Goal: Task Accomplishment & Management: Use online tool/utility

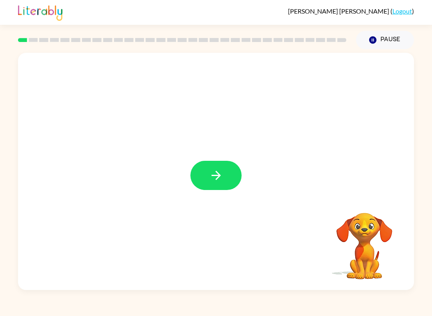
click at [218, 174] on icon "button" at bounding box center [215, 175] width 9 height 9
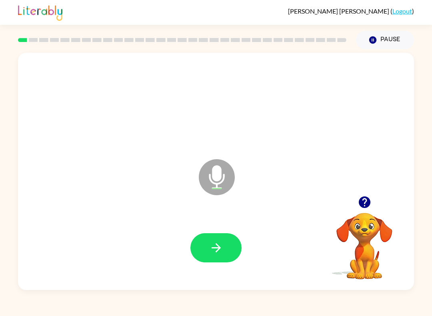
click at [210, 249] on icon "button" at bounding box center [216, 248] width 14 height 14
click at [222, 255] on icon "button" at bounding box center [216, 248] width 14 height 14
click at [217, 247] on icon "button" at bounding box center [216, 248] width 14 height 14
click at [211, 251] on icon "button" at bounding box center [216, 248] width 14 height 14
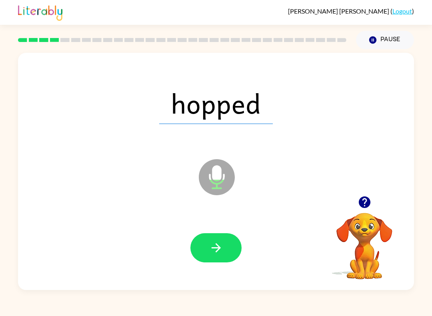
click at [211, 252] on icon "button" at bounding box center [216, 248] width 14 height 14
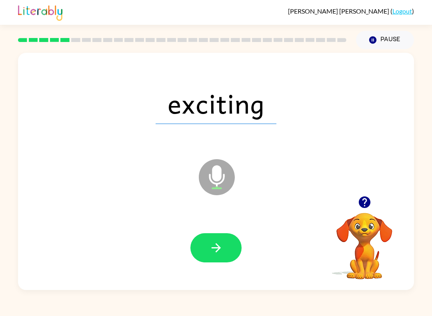
click at [218, 244] on icon "button" at bounding box center [216, 248] width 14 height 14
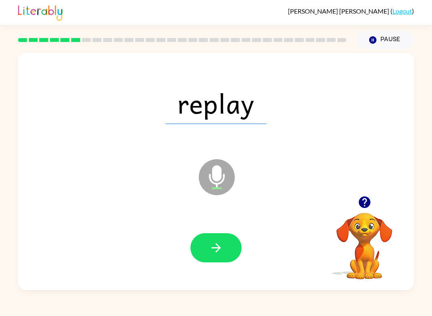
click at [224, 244] on button "button" at bounding box center [216, 247] width 51 height 29
click at [217, 250] on icon "button" at bounding box center [216, 248] width 14 height 14
click at [223, 251] on icon "button" at bounding box center [216, 248] width 14 height 14
click at [227, 246] on button "button" at bounding box center [216, 247] width 51 height 29
click at [223, 249] on icon "button" at bounding box center [216, 248] width 14 height 14
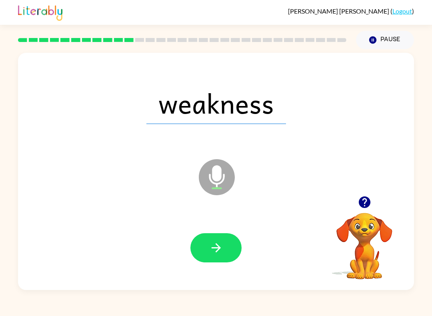
click at [217, 246] on icon "button" at bounding box center [215, 247] width 9 height 9
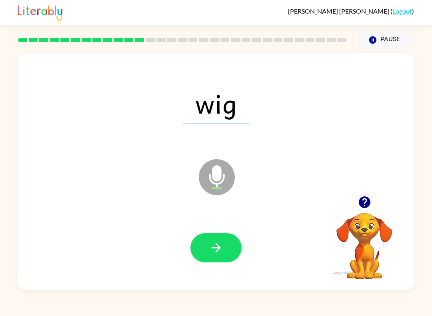
click at [214, 257] on button "button" at bounding box center [216, 247] width 51 height 29
click at [213, 251] on icon "button" at bounding box center [216, 248] width 14 height 14
click at [215, 243] on icon "button" at bounding box center [216, 248] width 14 height 14
click at [221, 254] on icon "button" at bounding box center [216, 248] width 14 height 14
click at [225, 245] on button "button" at bounding box center [216, 247] width 51 height 29
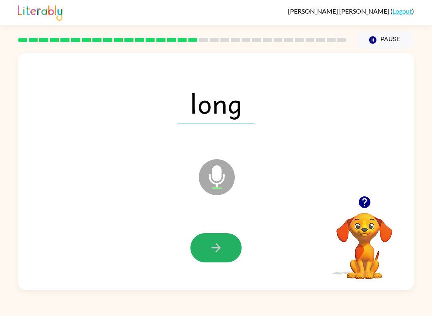
click at [206, 255] on button "button" at bounding box center [216, 247] width 51 height 29
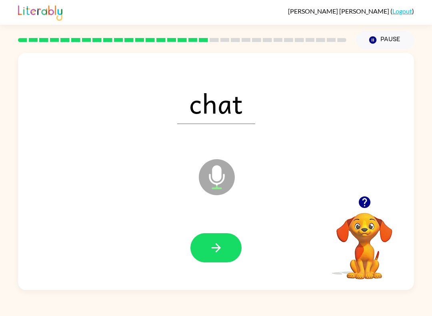
click at [216, 237] on button "button" at bounding box center [216, 247] width 51 height 29
click at [217, 244] on icon "button" at bounding box center [216, 248] width 14 height 14
click at [209, 248] on button "button" at bounding box center [216, 247] width 51 height 29
click at [220, 241] on icon "button" at bounding box center [216, 248] width 14 height 14
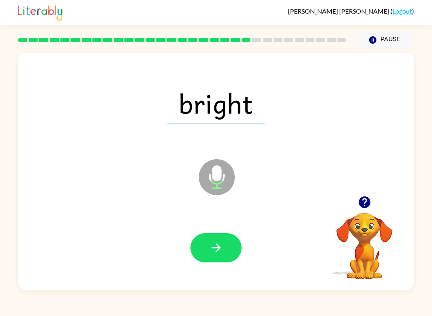
click at [214, 255] on button "button" at bounding box center [216, 247] width 51 height 29
click at [211, 247] on icon "button" at bounding box center [216, 248] width 14 height 14
click at [232, 245] on button "button" at bounding box center [216, 247] width 51 height 29
click at [215, 245] on icon "button" at bounding box center [216, 248] width 14 height 14
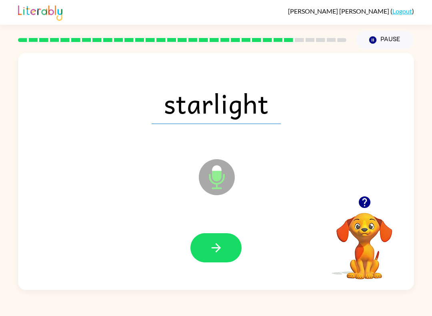
click at [209, 244] on button "button" at bounding box center [216, 247] width 51 height 29
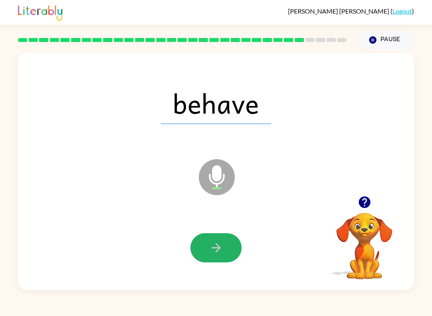
click at [218, 251] on icon "button" at bounding box center [215, 247] width 9 height 9
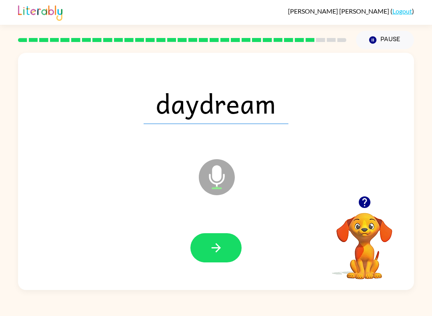
click at [213, 247] on icon "button" at bounding box center [216, 248] width 14 height 14
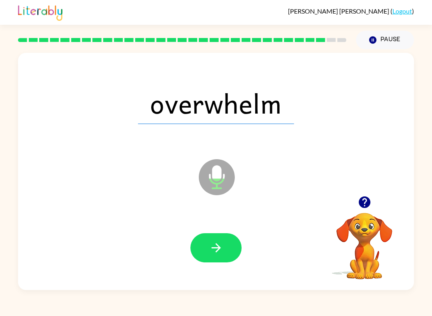
click at [213, 247] on icon "button" at bounding box center [216, 248] width 14 height 14
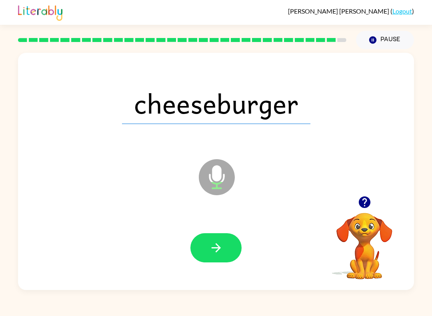
click at [214, 252] on icon "button" at bounding box center [216, 248] width 14 height 14
